Goal: Task Accomplishment & Management: Manage account settings

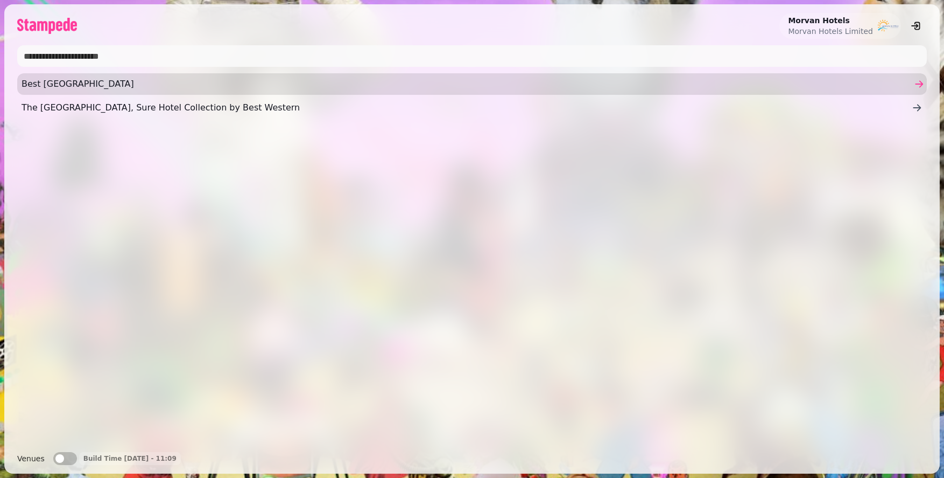
click at [178, 86] on span "Best [GEOGRAPHIC_DATA]" at bounding box center [467, 84] width 890 height 13
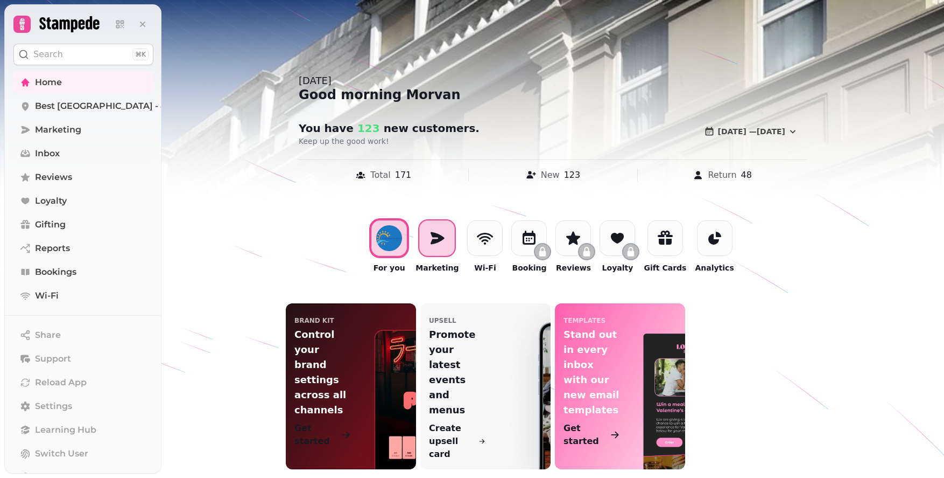
click at [445, 235] on icon at bounding box center [438, 238] width 14 height 12
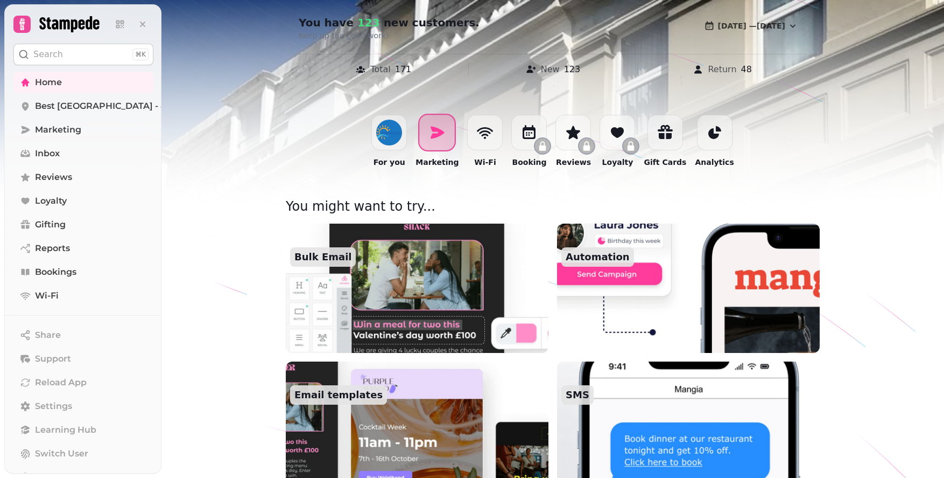
scroll to position [111, 0]
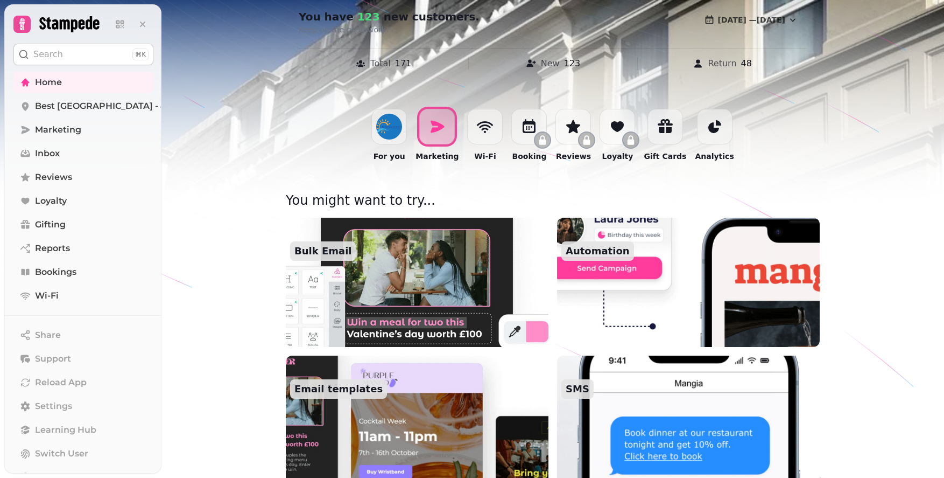
click at [446, 255] on img at bounding box center [417, 282] width 289 height 142
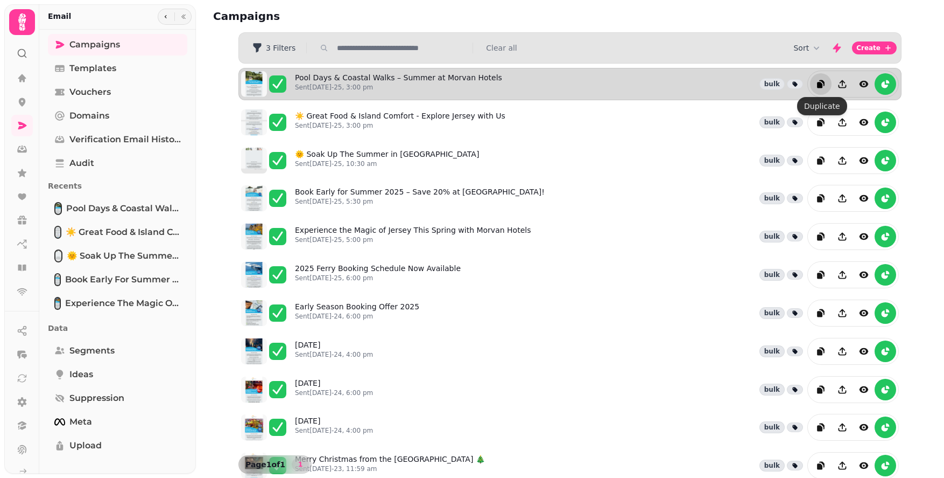
click at [821, 82] on icon "duplicate" at bounding box center [819, 85] width 5 height 6
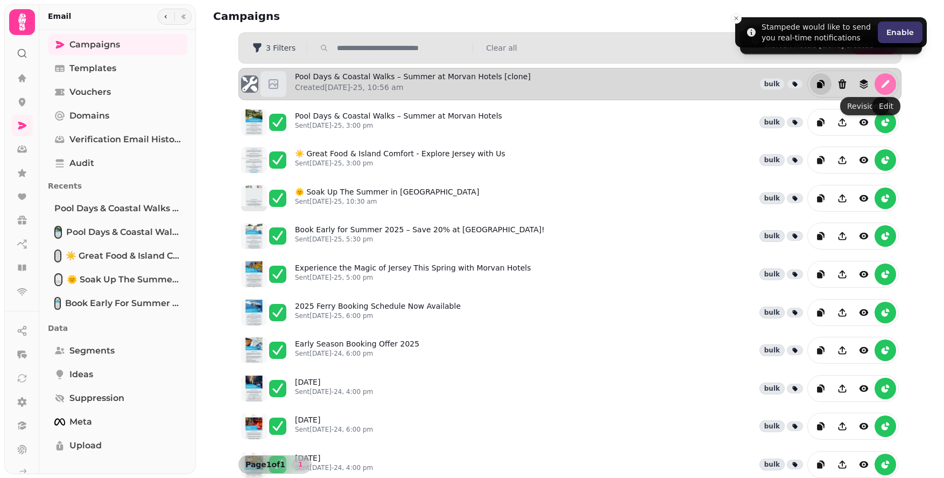
click at [883, 82] on icon "edit" at bounding box center [885, 84] width 11 height 11
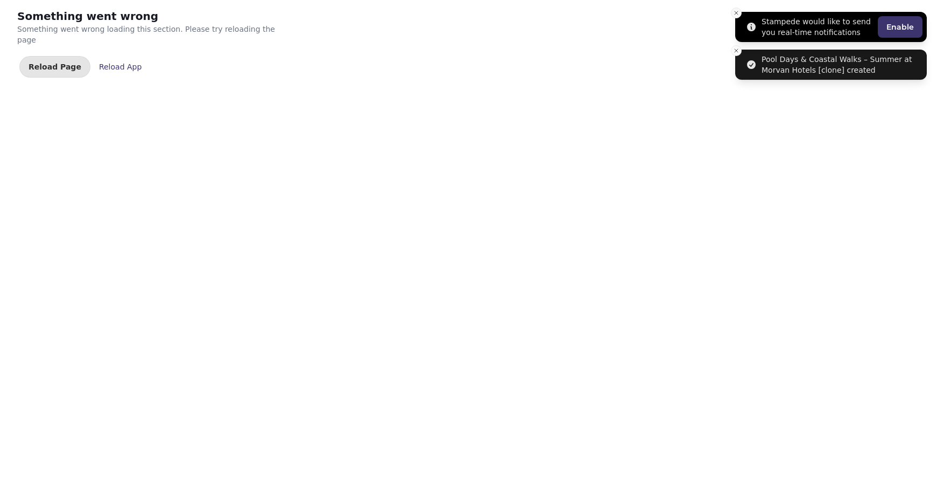
click at [737, 14] on icon "Close toast" at bounding box center [736, 13] width 6 height 6
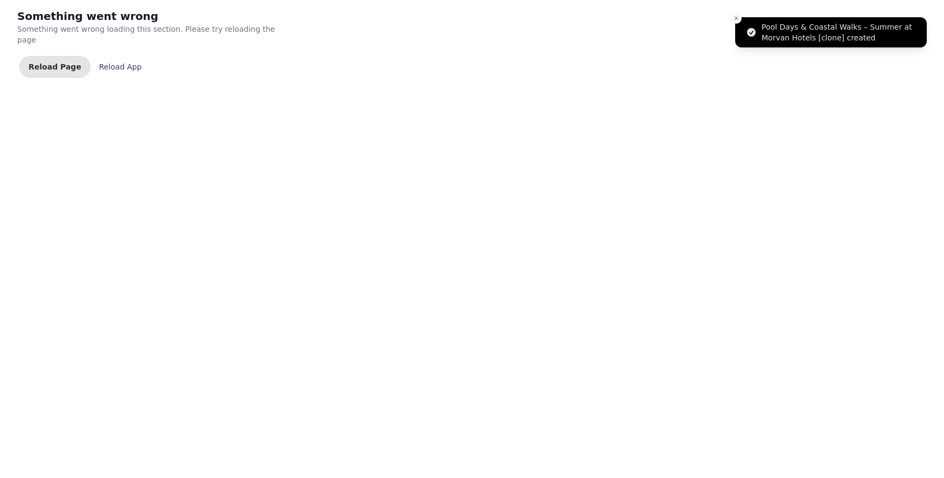
click at [738, 17] on icon "Close toast" at bounding box center [736, 18] width 6 height 6
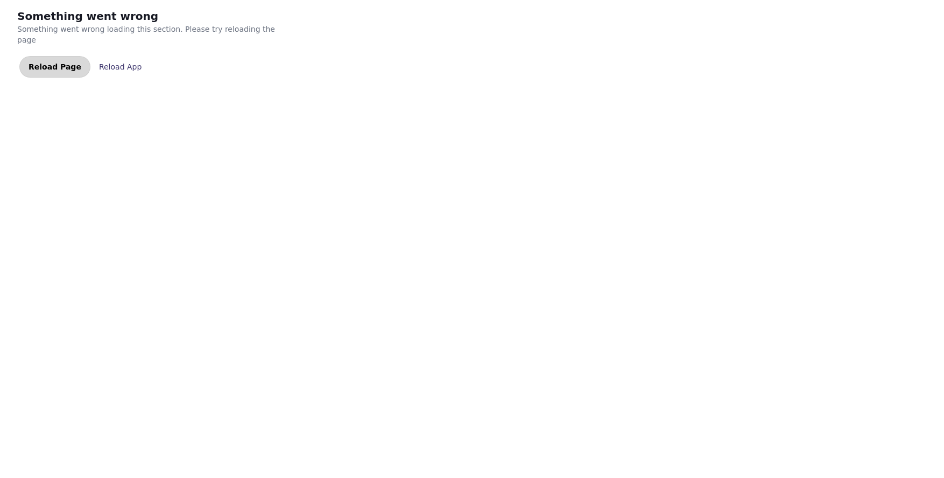
click at [53, 60] on button "Reload Page" at bounding box center [54, 67] width 71 height 22
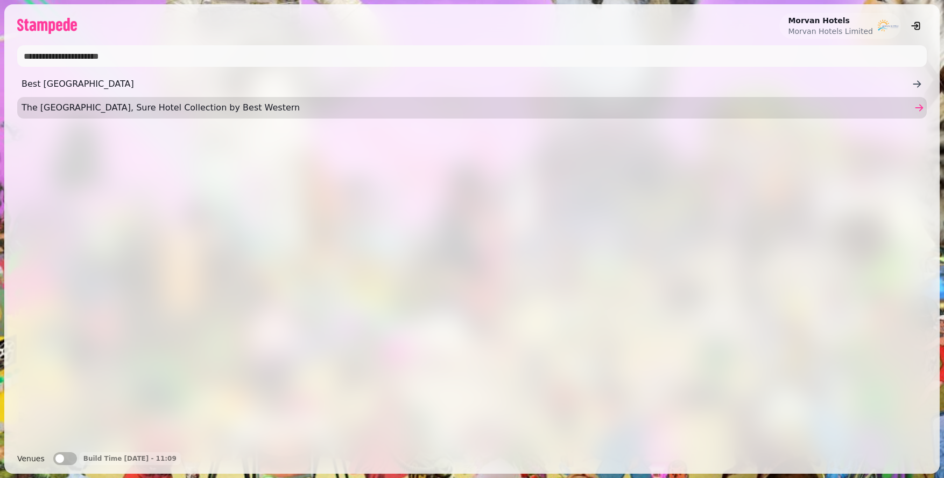
click at [305, 106] on span "The [GEOGRAPHIC_DATA], Sure Hotel Collection by Best Western" at bounding box center [467, 107] width 890 height 13
